Goal: Entertainment & Leisure: Consume media (video, audio)

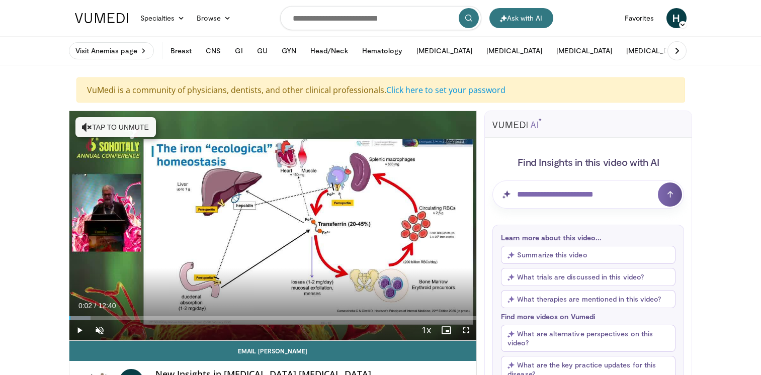
scroll to position [101, 0]
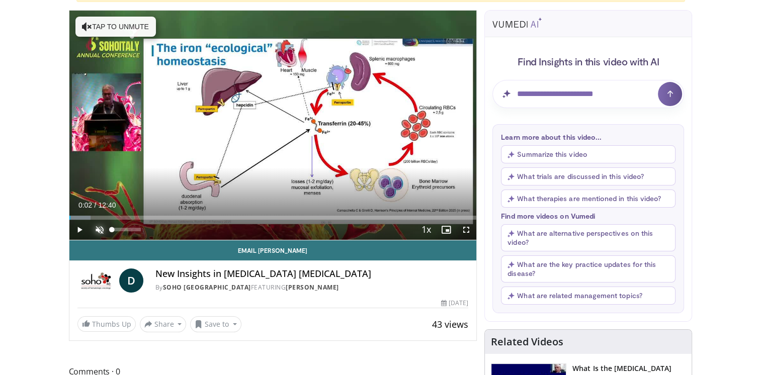
click at [101, 226] on span "Video Player" at bounding box center [99, 230] width 20 height 20
click at [83, 234] on span "Video Player" at bounding box center [79, 230] width 20 height 20
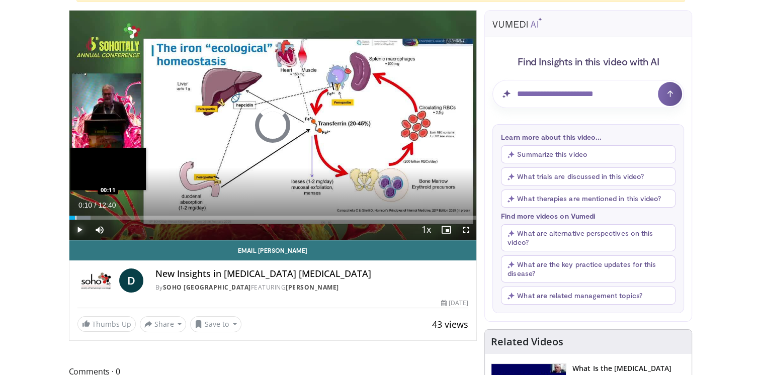
click at [74, 216] on div "Loaded : 5.21% 00:10 00:11" at bounding box center [272, 218] width 407 height 4
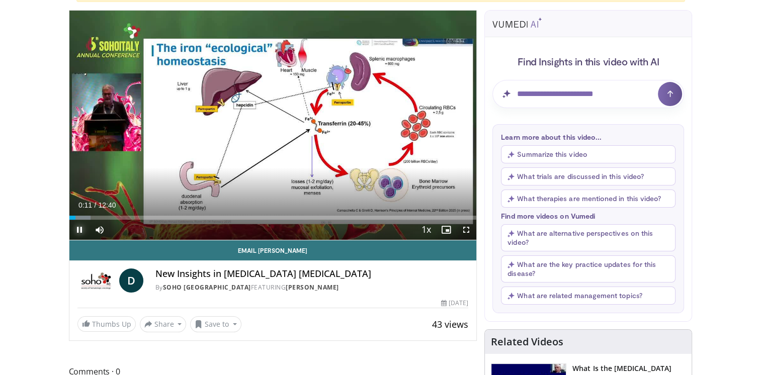
click at [78, 220] on span "Video Player" at bounding box center [79, 230] width 20 height 20
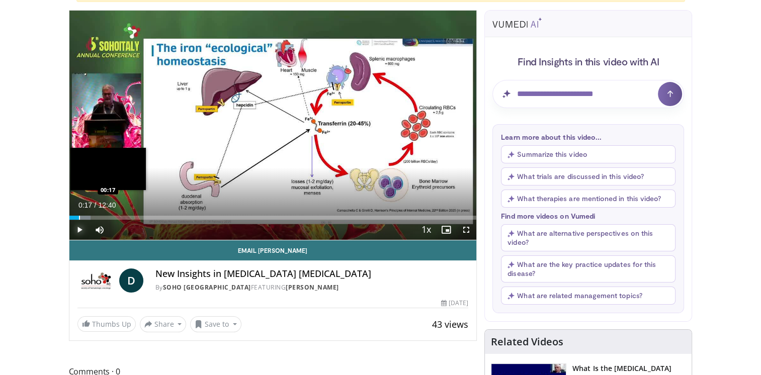
click at [79, 217] on div "Progress Bar" at bounding box center [79, 218] width 1 height 4
click at [75, 217] on div "Progress Bar" at bounding box center [75, 218] width 1 height 4
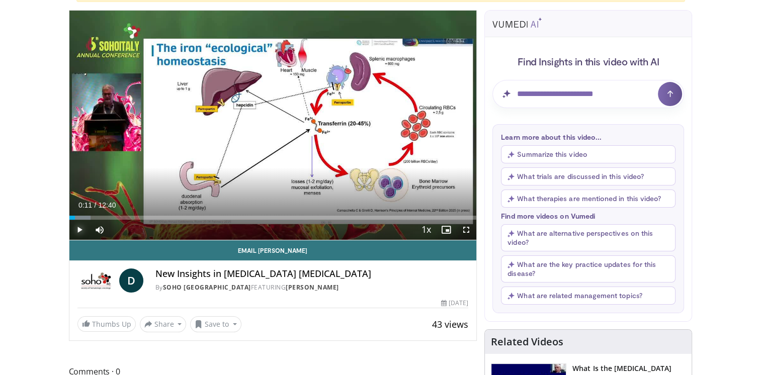
click at [79, 229] on span "Video Player" at bounding box center [79, 230] width 20 height 20
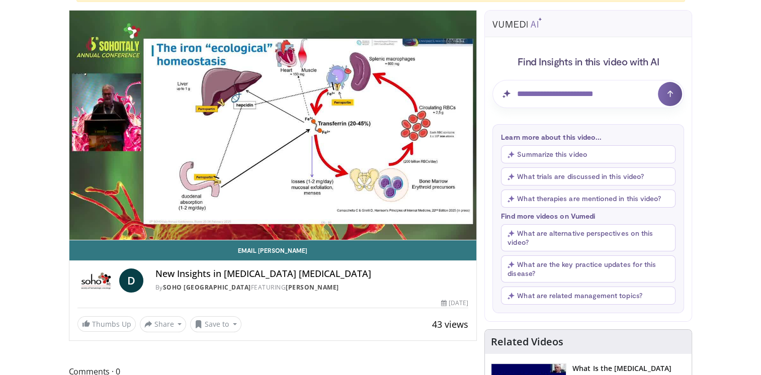
click at [78, 229] on div "10 seconds Tap to unmute" at bounding box center [272, 125] width 407 height 229
